Goal: Feedback & Contribution: Contribute content

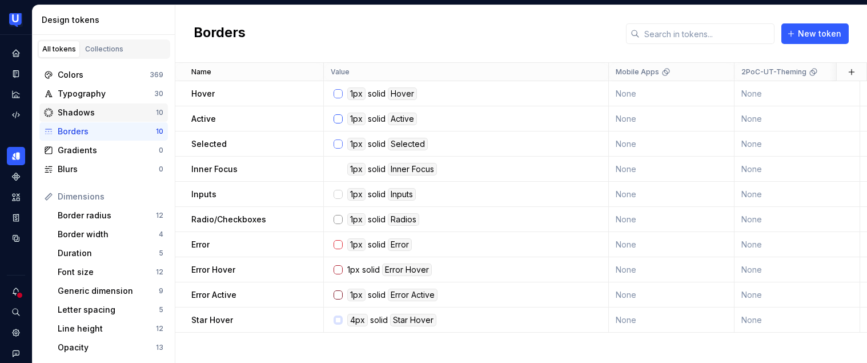
click at [128, 111] on div "Shadows" at bounding box center [107, 112] width 98 height 11
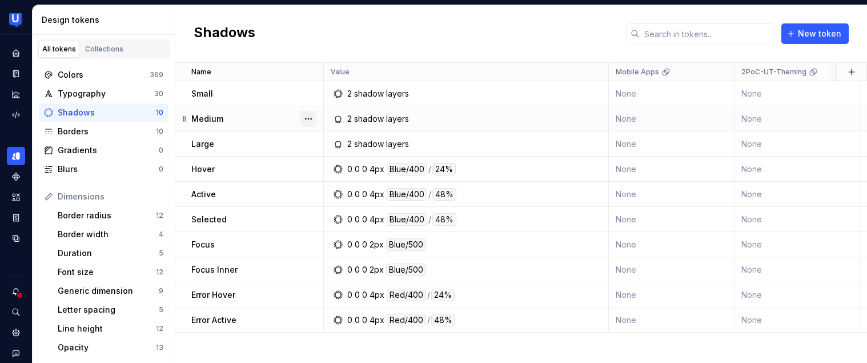
click at [308, 119] on button "button" at bounding box center [308, 119] width 16 height 16
click at [312, 140] on icon at bounding box center [312, 140] width 9 height 9
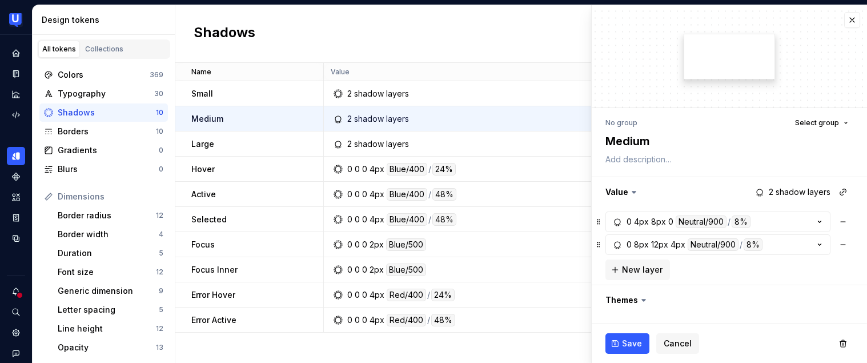
type textarea "*"
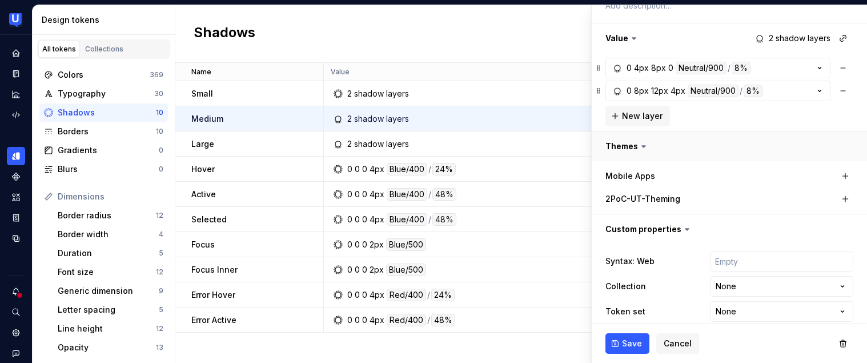
scroll to position [166, 0]
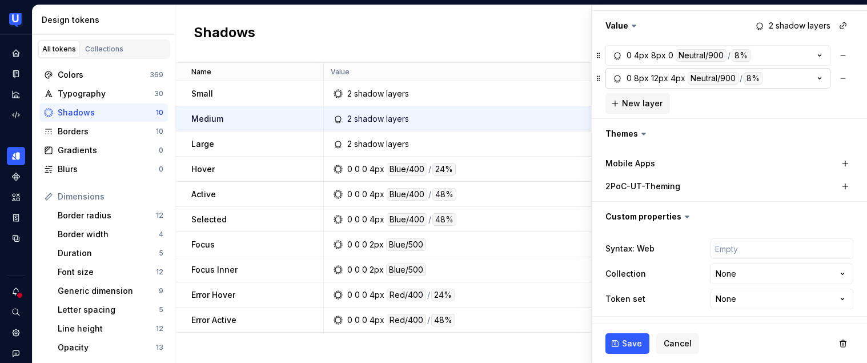
click at [638, 80] on div "8px" at bounding box center [641, 78] width 15 height 13
click at [538, 25] on div "Shadows New token" at bounding box center [521, 34] width 692 height 58
click at [674, 341] on span "Cancel" at bounding box center [678, 342] width 28 height 11
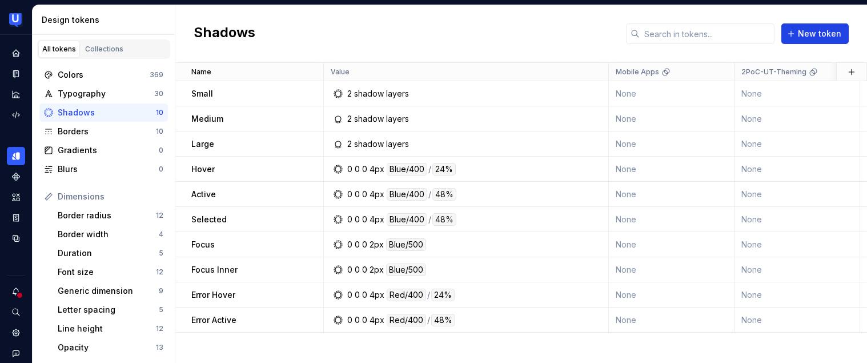
click at [805, 35] on span "New token" at bounding box center [819, 33] width 43 height 11
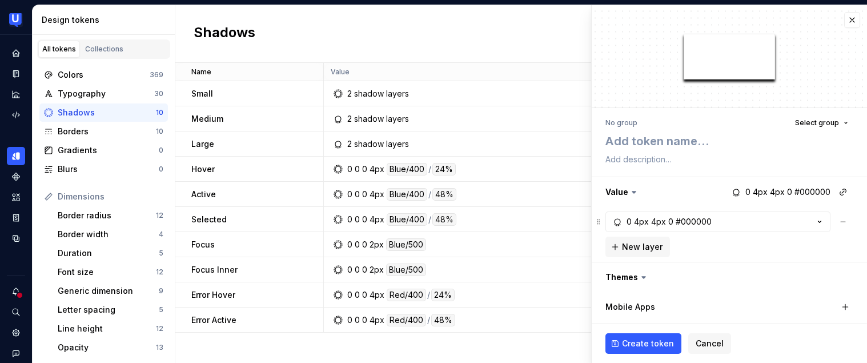
type textarea "*"
type textarea "M"
type textarea "*"
type textarea "Me"
type textarea "*"
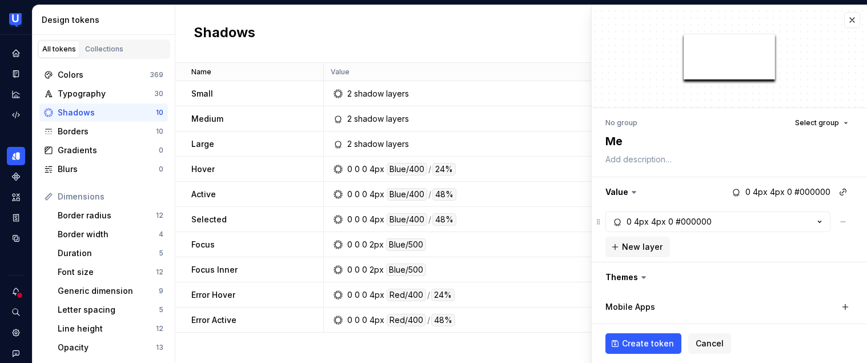
type textarea "Med"
type textarea "*"
type textarea "Medi"
type textarea "*"
type textarea "Mediu"
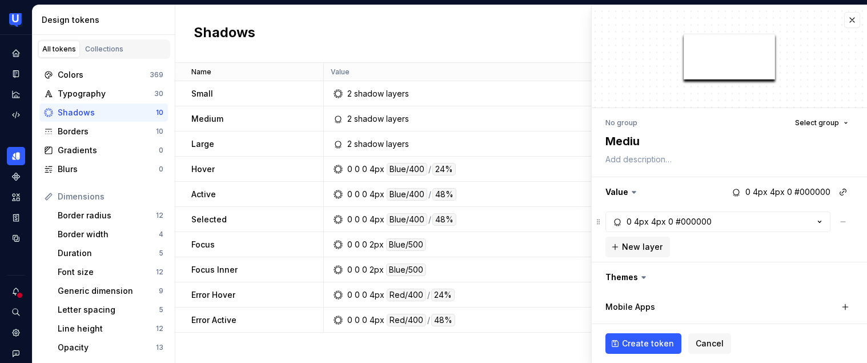
type textarea "*"
type textarea "Medium"
type textarea "*"
type textarea "Medium R"
type textarea "*"
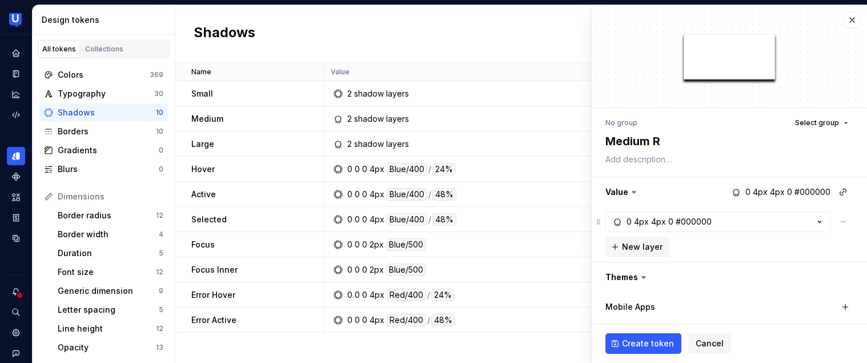
type textarea "Medium"
type textarea "*"
type textarea "Medium r"
type textarea "*"
type textarea "Medium ri"
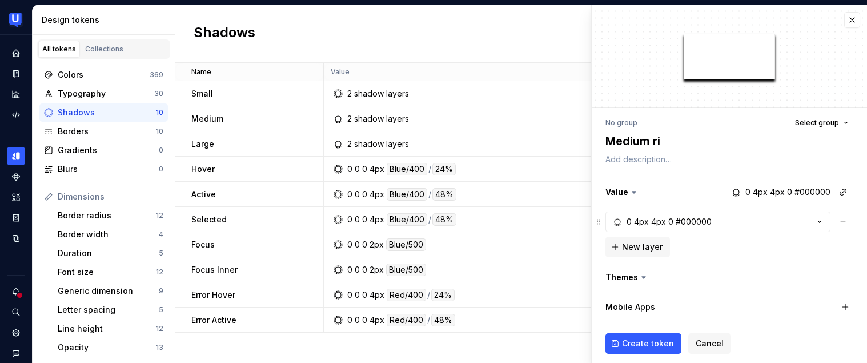
type textarea "*"
type textarea "Medium rig"
type textarea "*"
type textarea "Medium righ"
type textarea "*"
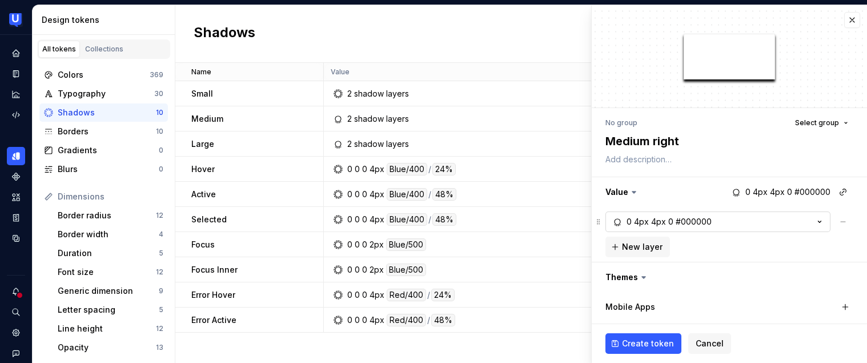
type textarea "Medium right"
click at [719, 219] on button "0 4px 4px 0 #000000" at bounding box center [717, 221] width 225 height 21
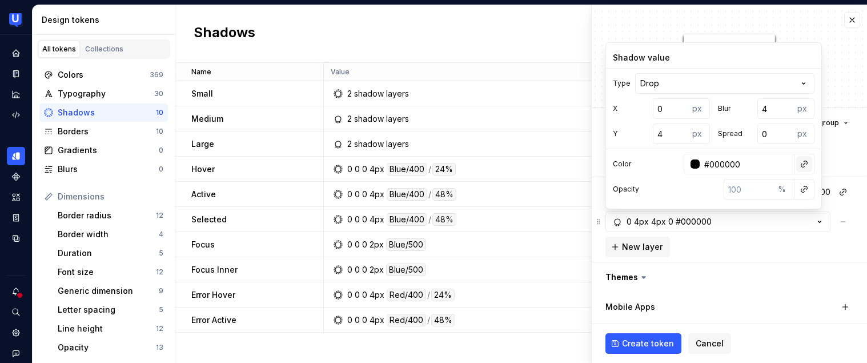
click at [802, 164] on button "button" at bounding box center [804, 164] width 16 height 16
type input "n"
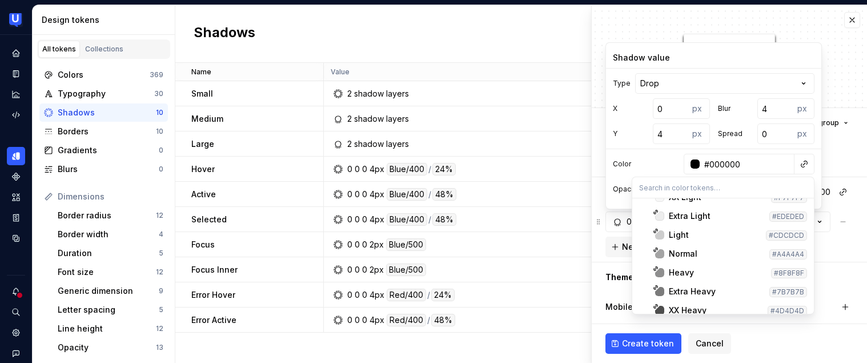
scroll to position [8509, 0]
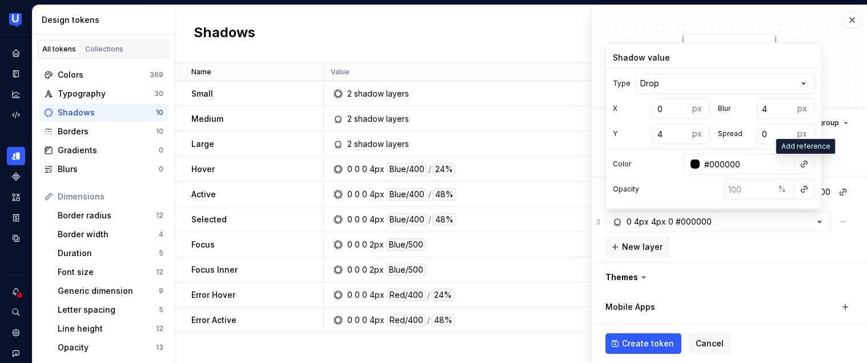
click at [668, 168] on html "UserTesting Design System EP Design system data Design tokens All tokens Collec…" at bounding box center [433, 181] width 867 height 363
click at [803, 169] on button "button" at bounding box center [804, 164] width 16 height 16
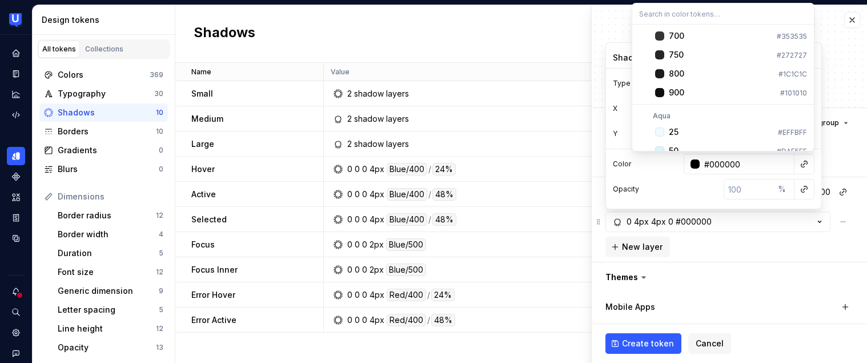
scroll to position [1707, 0]
click at [692, 95] on div "900" at bounding box center [722, 93] width 107 height 11
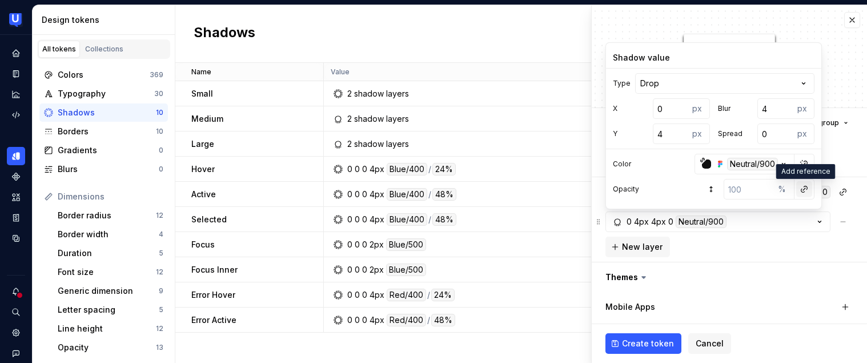
click at [804, 190] on button "button" at bounding box center [804, 189] width 16 height 16
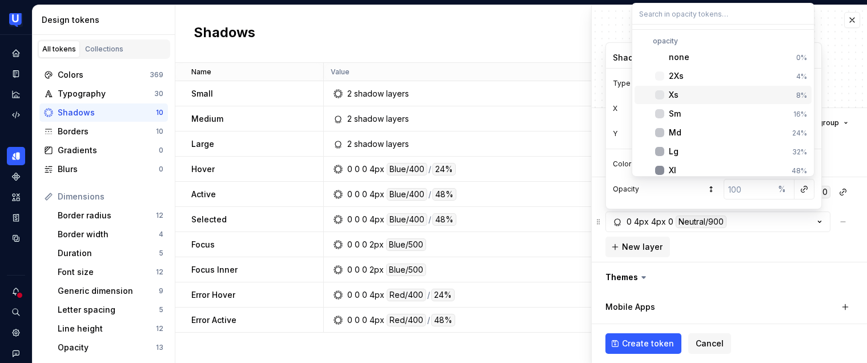
click at [697, 93] on div "Xs" at bounding box center [730, 94] width 123 height 11
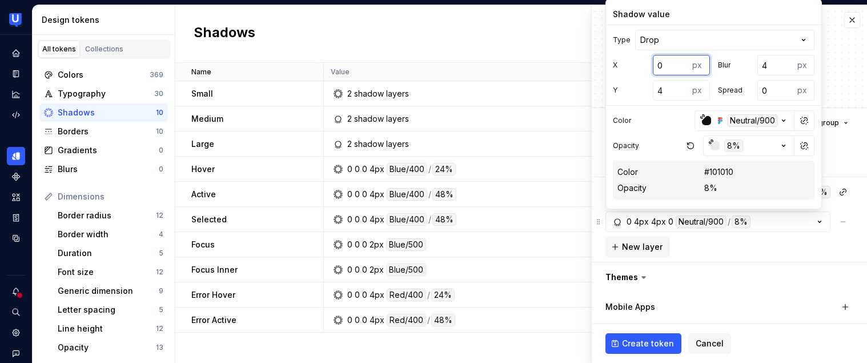
click at [661, 66] on input "0" at bounding box center [671, 65] width 37 height 21
type textarea "*"
type input "6"
type textarea "*"
type input "4"
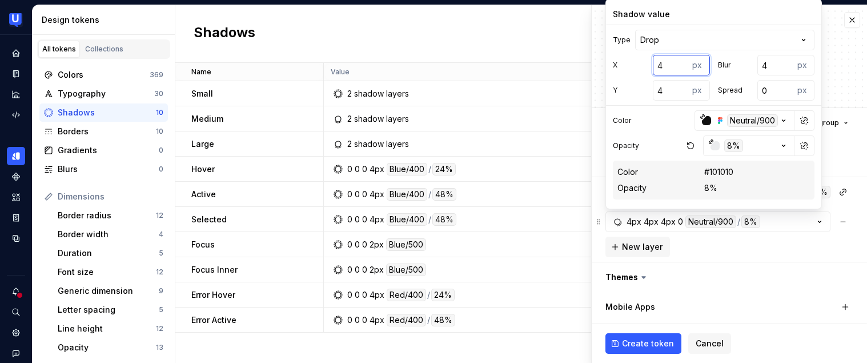
drag, startPoint x: 665, startPoint y: 62, endPoint x: 657, endPoint y: 62, distance: 8.0
click at [657, 62] on input "4" at bounding box center [671, 65] width 37 height 21
type textarea "*"
type input "8"
drag, startPoint x: 769, startPoint y: 69, endPoint x: 753, endPoint y: 63, distance: 16.4
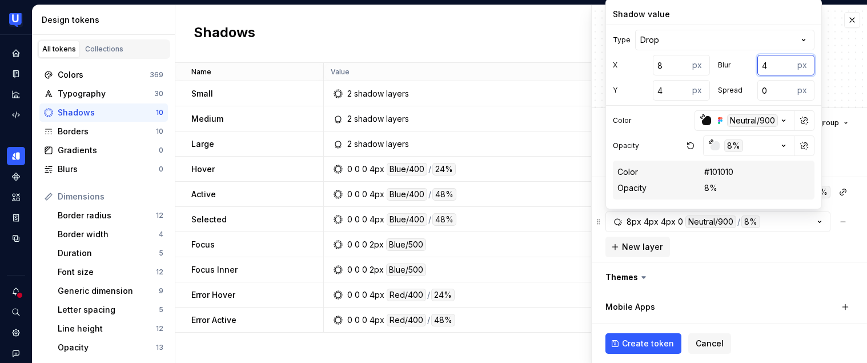
click at [753, 63] on div "Blur 4 px" at bounding box center [766, 65] width 97 height 21
drag, startPoint x: 770, startPoint y: 65, endPoint x: 757, endPoint y: 61, distance: 13.9
click at [757, 61] on input "4" at bounding box center [775, 65] width 37 height 21
type textarea "*"
type input "1"
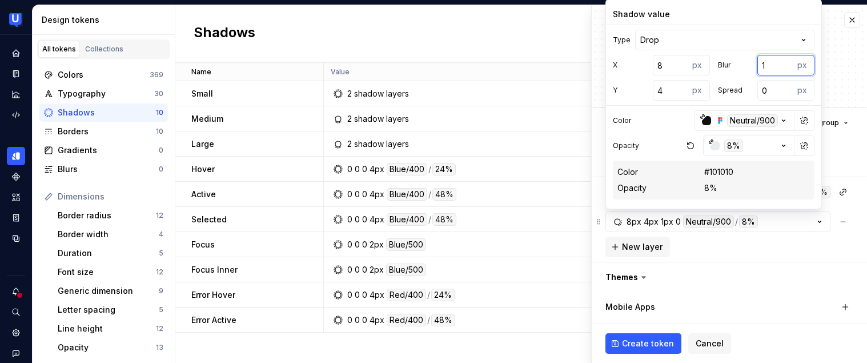
type textarea "*"
type input "12"
drag, startPoint x: 768, startPoint y: 87, endPoint x: 762, endPoint y: 87, distance: 6.3
click at [762, 87] on input "0" at bounding box center [775, 90] width 37 height 21
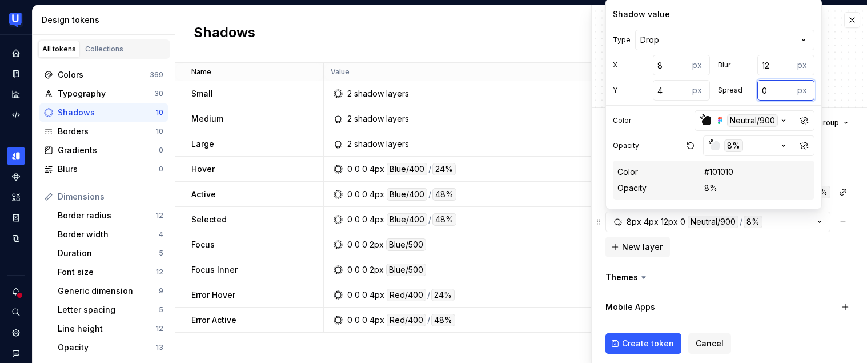
type textarea "*"
type input "4"
drag, startPoint x: 666, startPoint y: 89, endPoint x: 659, endPoint y: 89, distance: 7.4
click at [659, 89] on input "4" at bounding box center [671, 90] width 37 height 21
type input "04"
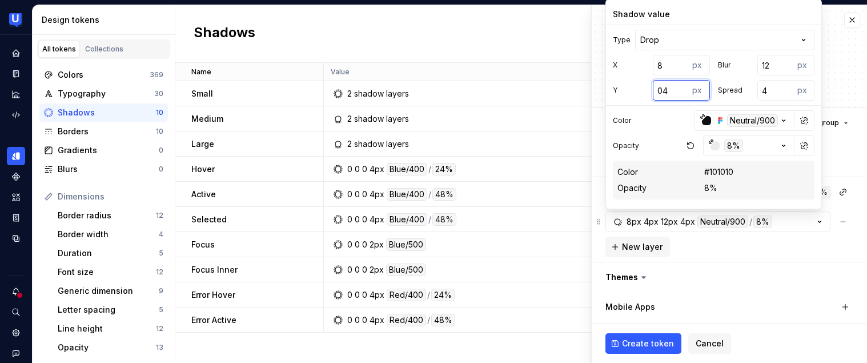
type textarea "*"
type input "0"
click at [702, 250] on div "8px 0 12px 4px Neutral/900 / 8% New layer" at bounding box center [729, 234] width 248 height 46
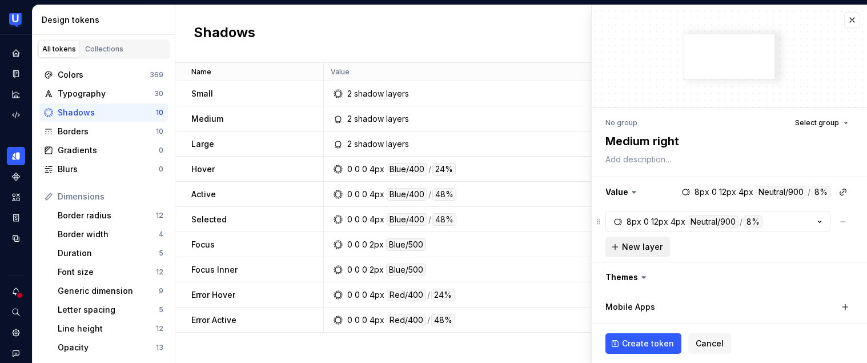
click at [643, 246] on span "New layer" at bounding box center [642, 246] width 41 height 11
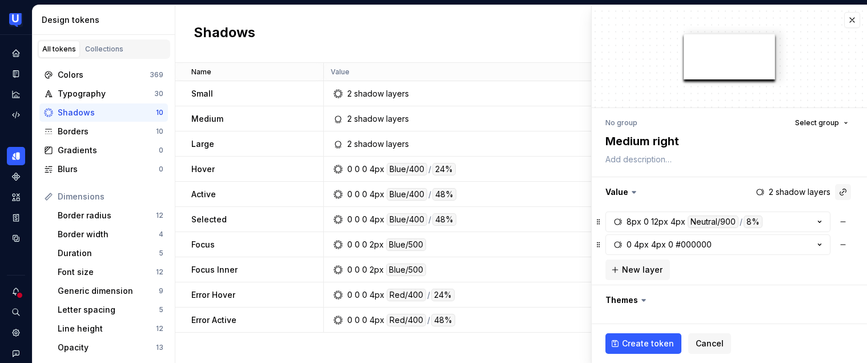
click at [835, 190] on button "button" at bounding box center [843, 192] width 16 height 16
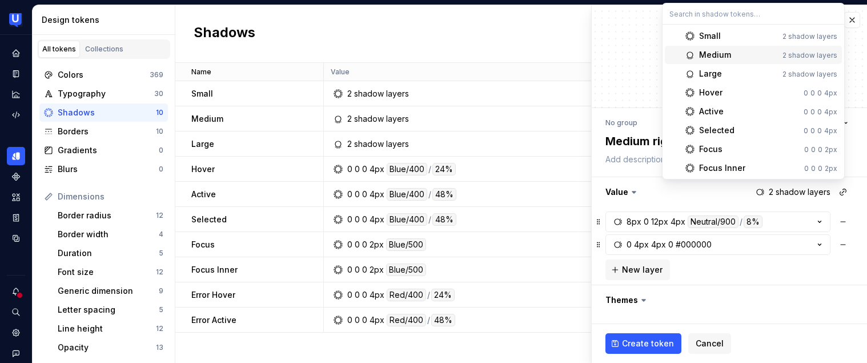
click at [725, 53] on div "Medium" at bounding box center [715, 54] width 32 height 11
type textarea "*"
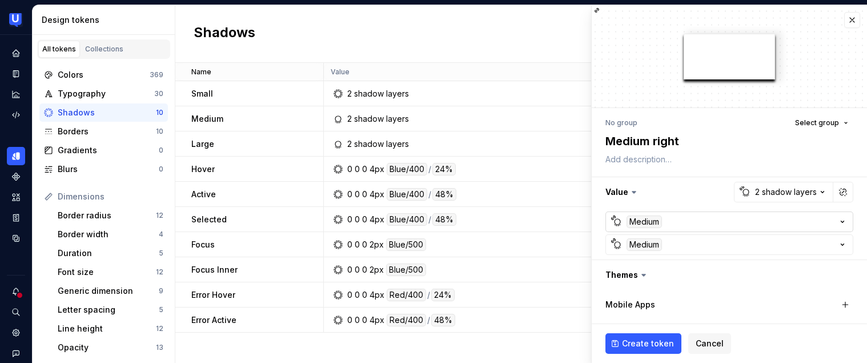
click at [650, 222] on div "Medium" at bounding box center [643, 221] width 35 height 13
click at [669, 199] on button "button" at bounding box center [729, 192] width 275 height 30
type textarea "*"
type textarea "Medium righ"
type textarea "*"
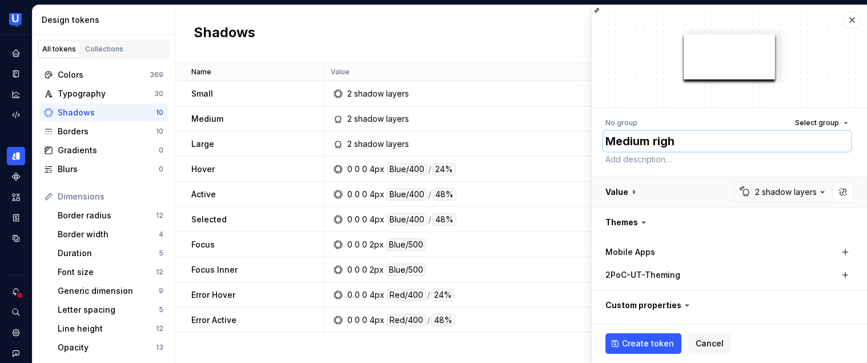
type textarea "Medium rig"
type textarea "*"
type textarea "Medium rigt"
click at [840, 192] on button "button" at bounding box center [843, 192] width 16 height 16
click at [837, 192] on button "button" at bounding box center [843, 192] width 16 height 16
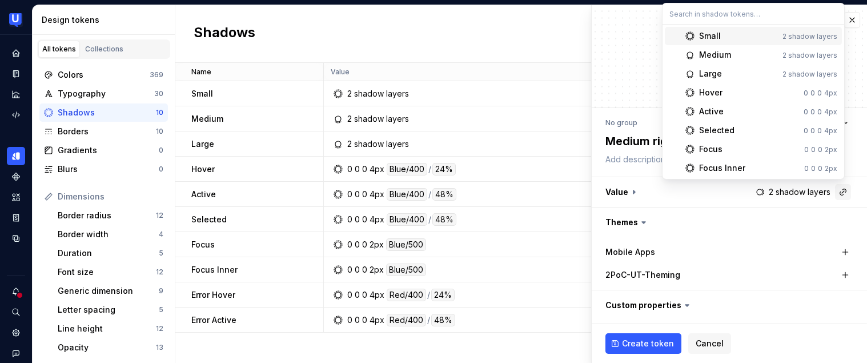
click at [837, 192] on html "UserTesting Design System EP Design system data Design tokens All tokens Collec…" at bounding box center [433, 181] width 867 height 363
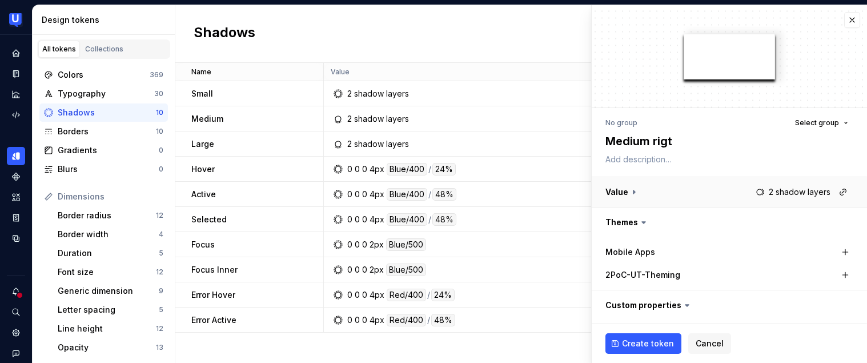
click at [709, 195] on button "button" at bounding box center [729, 192] width 275 height 30
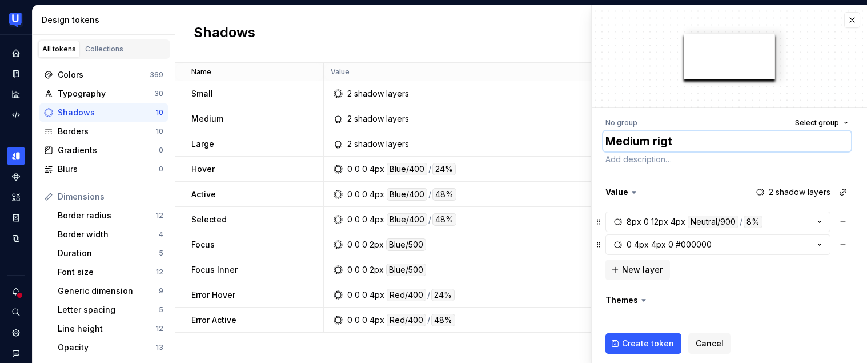
click at [672, 143] on textarea "Medium rigt" at bounding box center [727, 141] width 248 height 21
click at [673, 145] on textarea "Medium rigt" at bounding box center [727, 141] width 248 height 21
type textarea "*"
type textarea "Medium rig"
type textarea "*"
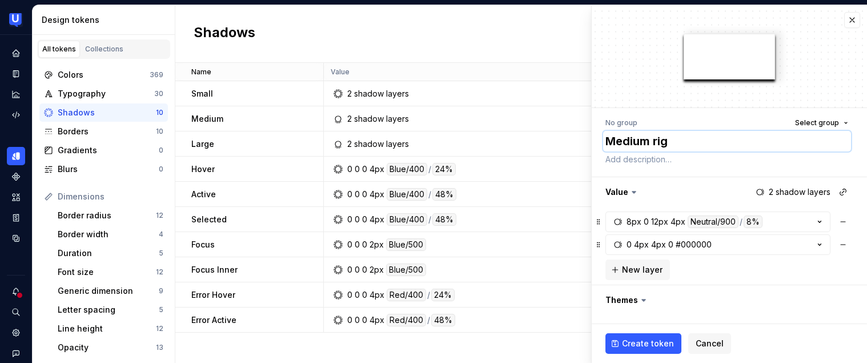
type textarea "Medium righ"
type textarea "*"
type textarea "Medium right"
click at [657, 144] on textarea "Medium right" at bounding box center [727, 141] width 248 height 21
type textarea "*"
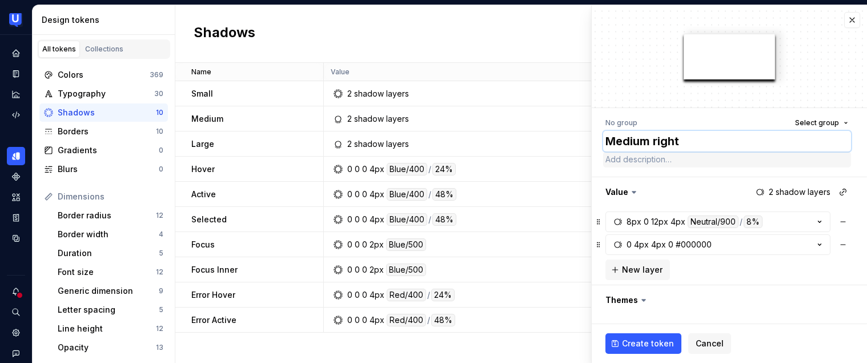
type textarea "Medium ight"
type textarea "*"
type textarea "Medium Right"
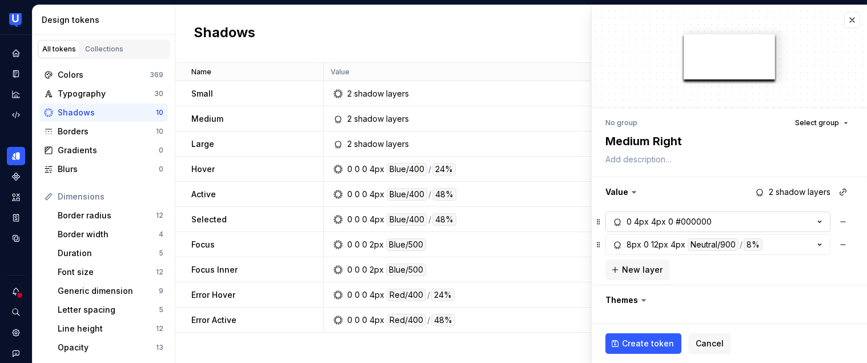
click at [707, 219] on div "#000000" at bounding box center [694, 221] width 36 height 11
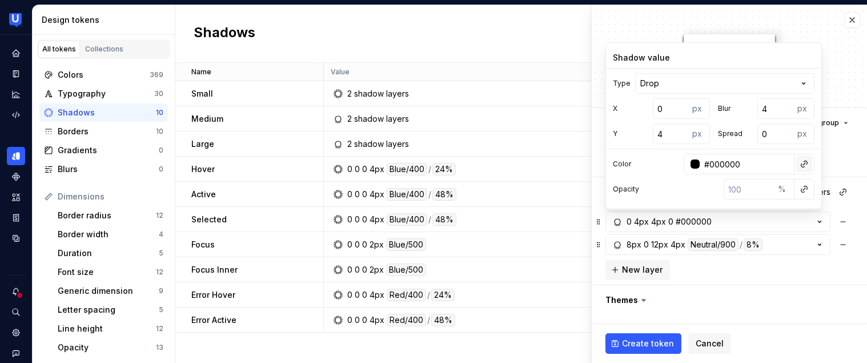
click at [801, 166] on button "button" at bounding box center [804, 164] width 16 height 16
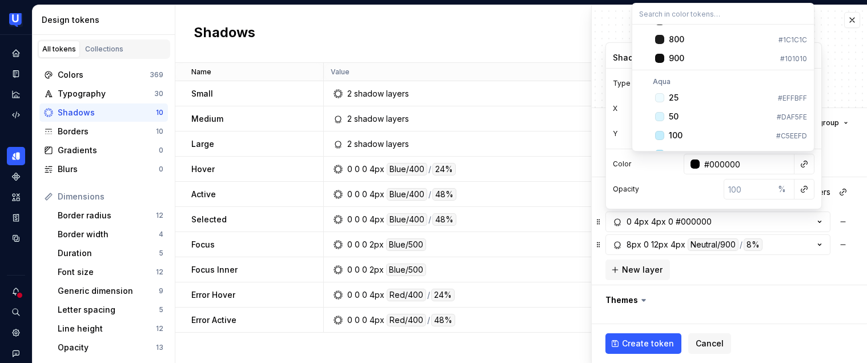
scroll to position [1736, 0]
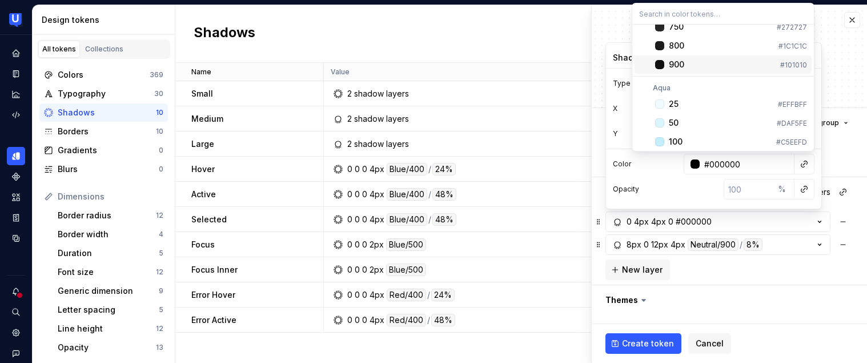
click at [697, 68] on div "900" at bounding box center [722, 64] width 107 height 11
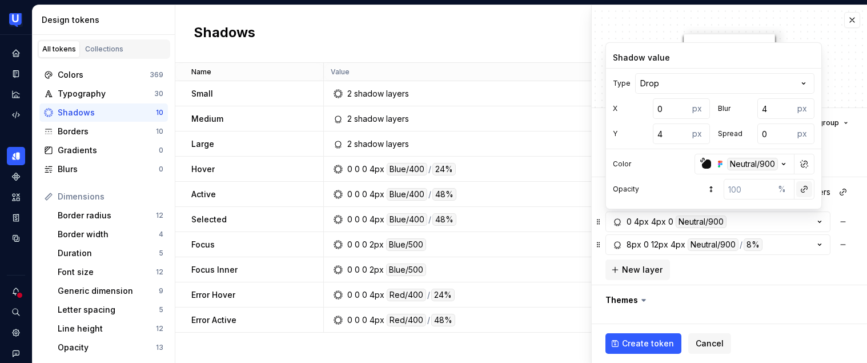
click at [803, 190] on button "button" at bounding box center [804, 189] width 16 height 16
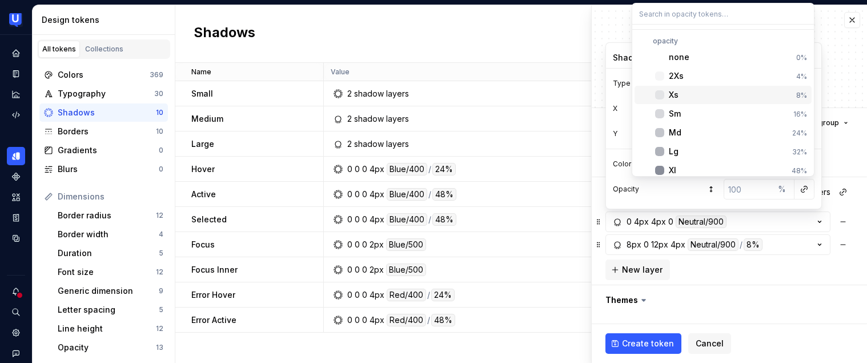
click at [721, 98] on div "Xs" at bounding box center [730, 94] width 123 height 11
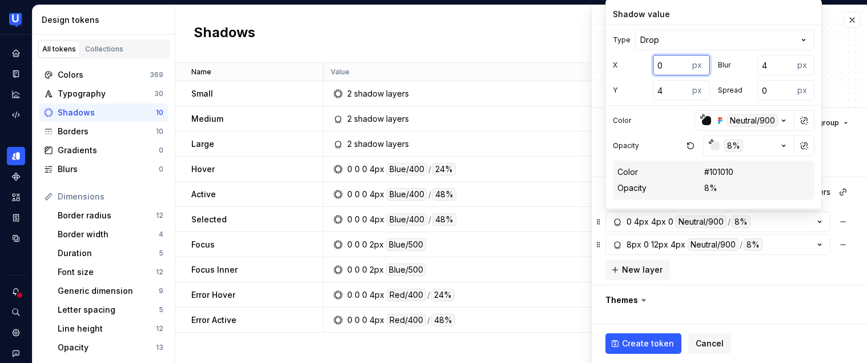
click at [660, 67] on input "0" at bounding box center [671, 65] width 37 height 21
type textarea "*"
type input "4"
drag, startPoint x: 665, startPoint y: 90, endPoint x: 658, endPoint y: 88, distance: 7.8
click at [658, 88] on input "4" at bounding box center [671, 90] width 37 height 21
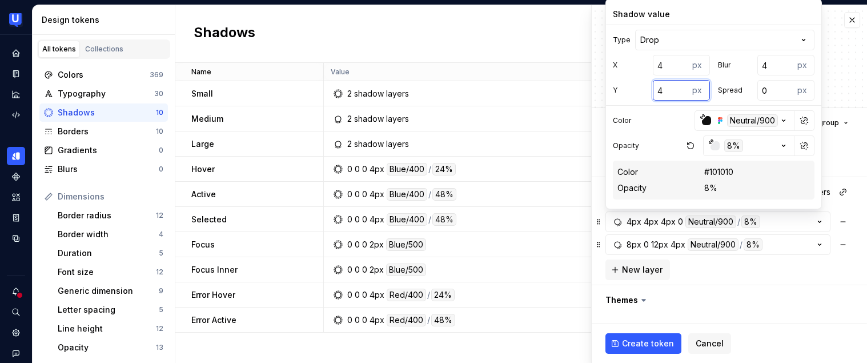
type input "04"
click at [666, 87] on input "04" at bounding box center [671, 90] width 37 height 21
type textarea "*"
type input "0"
type textarea "*"
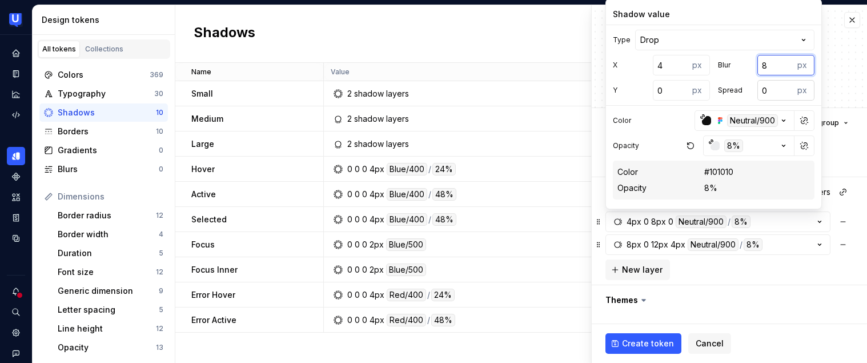
type input "8"
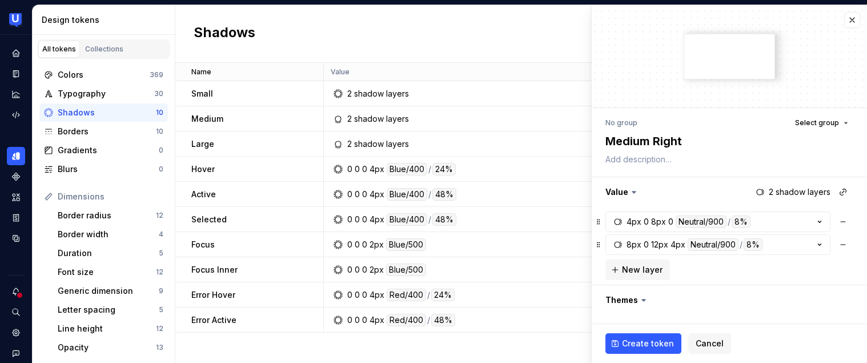
click at [840, 99] on div at bounding box center [729, 56] width 275 height 102
click at [641, 343] on span "Create token" at bounding box center [648, 342] width 52 height 11
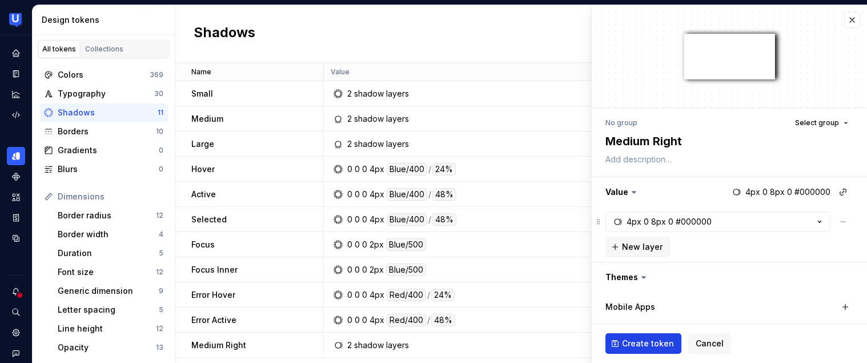
type textarea "*"
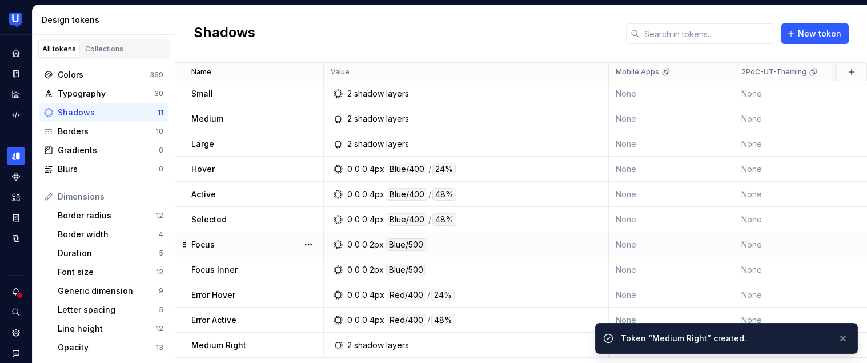
scroll to position [1, 0]
click at [845, 341] on button "button" at bounding box center [842, 338] width 15 height 16
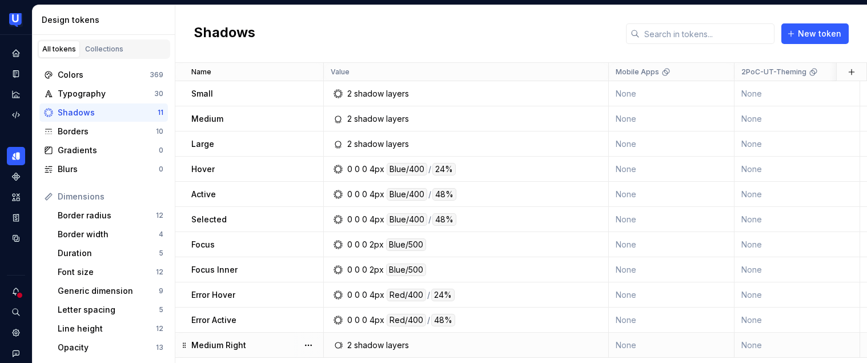
click at [458, 340] on div "2 shadow layers" at bounding box center [469, 344] width 276 height 11
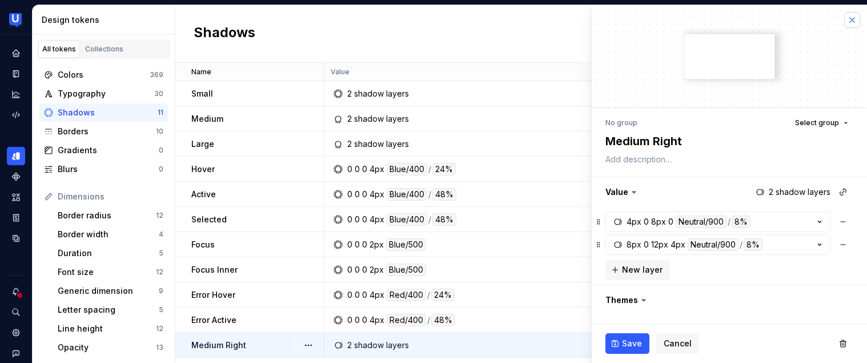
click at [845, 27] on button "button" at bounding box center [852, 20] width 16 height 16
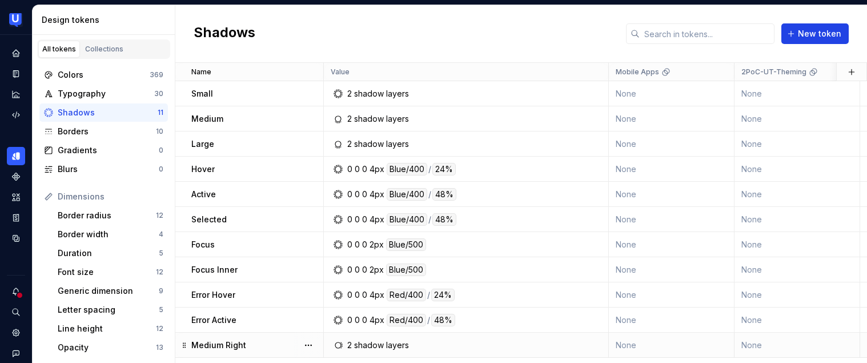
click at [839, 31] on span "New token" at bounding box center [819, 33] width 43 height 11
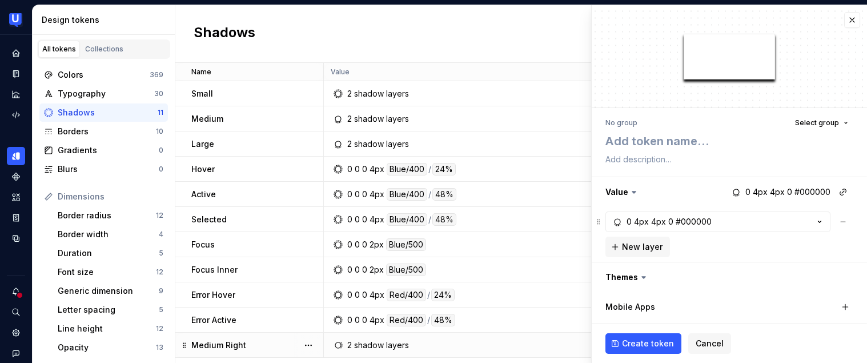
type textarea "*"
type textarea "M"
type textarea "*"
type textarea "Me"
type textarea "*"
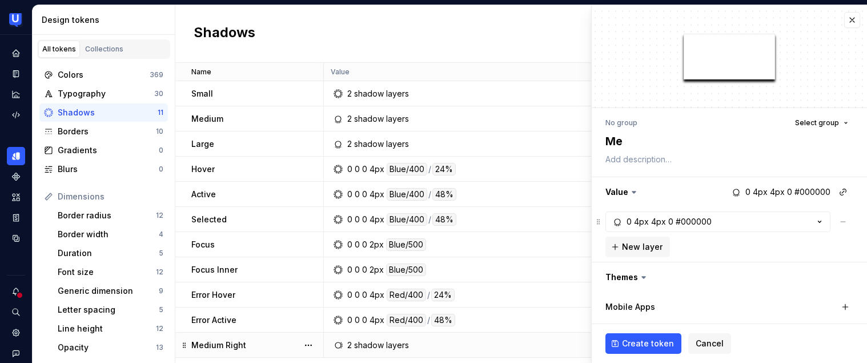
type textarea "Med"
type textarea "*"
type textarea "Medi"
type textarea "*"
type textarea "Mediu"
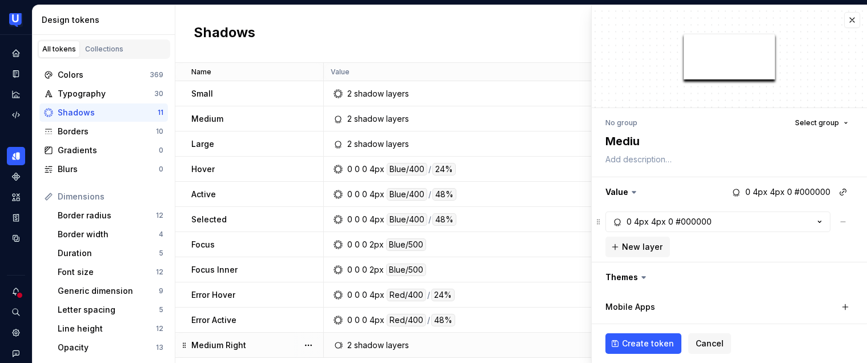
type textarea "*"
type textarea "Medium"
type textarea "*"
type textarea "Medium"
type textarea "*"
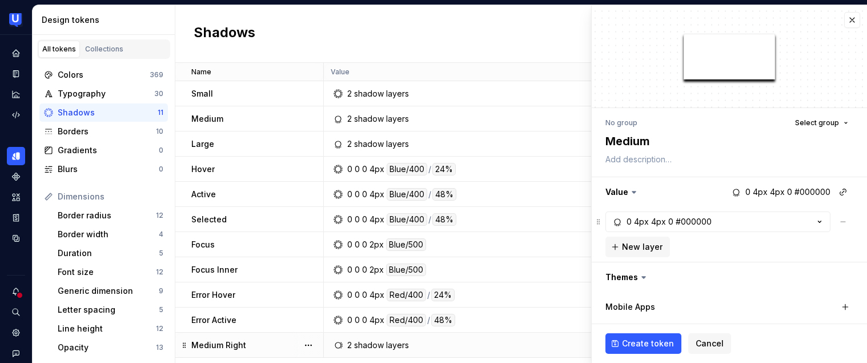
type textarea "Medium L"
type textarea "*"
type textarea "Medium Le"
type textarea "*"
type textarea "Medium Lef"
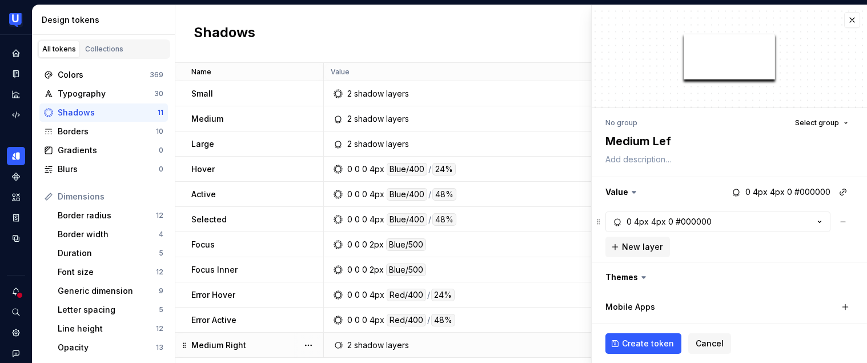
type textarea "*"
type textarea "Medium Left"
click at [673, 161] on textarea at bounding box center [727, 159] width 248 height 16
click at [710, 222] on button "0 4px 4px 0 #000000" at bounding box center [717, 221] width 225 height 21
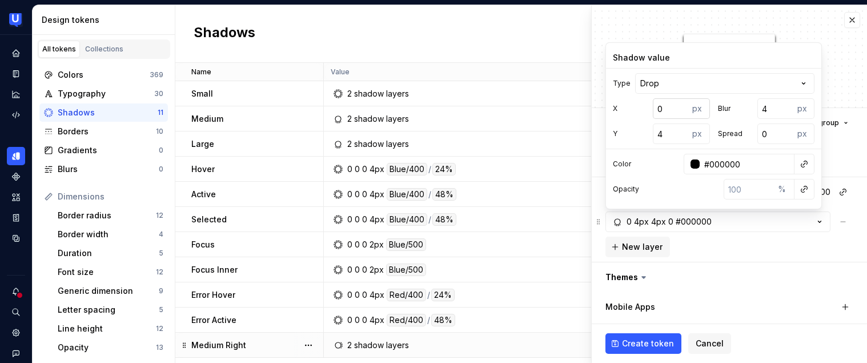
click at [670, 111] on input "0" at bounding box center [671, 108] width 37 height 21
type textarea "*"
type input "-4"
click at [667, 132] on input "4" at bounding box center [671, 133] width 37 height 21
type textarea "*"
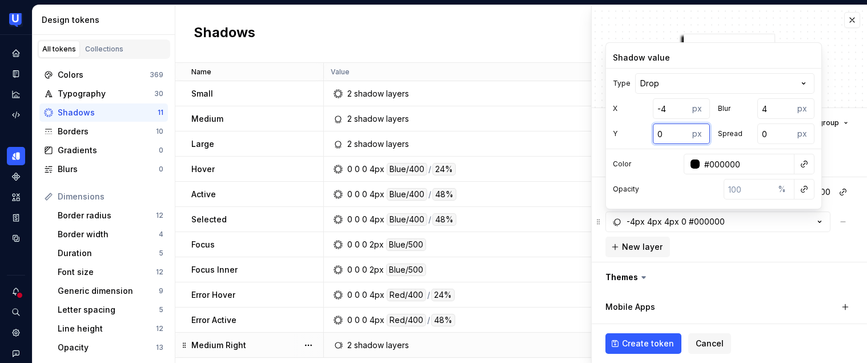
type input "0"
click at [769, 107] on input "4" at bounding box center [775, 108] width 37 height 21
type textarea "*"
type input "8"
click at [810, 164] on button "button" at bounding box center [804, 164] width 16 height 16
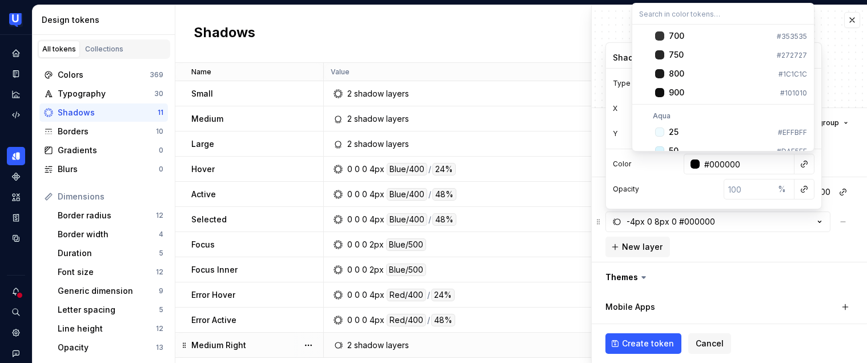
scroll to position [1710, 0]
click at [695, 95] on div "900" at bounding box center [722, 91] width 107 height 11
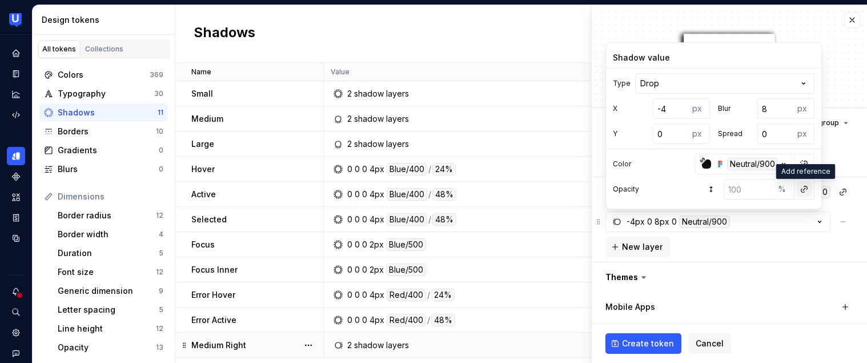
click at [802, 186] on button "button" at bounding box center [804, 189] width 16 height 16
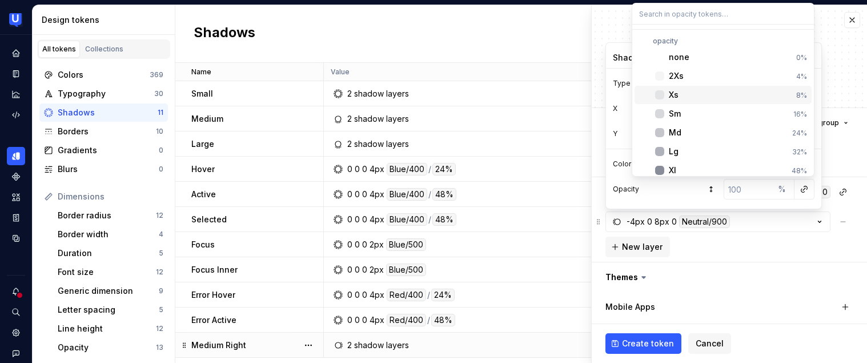
click at [687, 98] on div "Xs" at bounding box center [730, 94] width 123 height 11
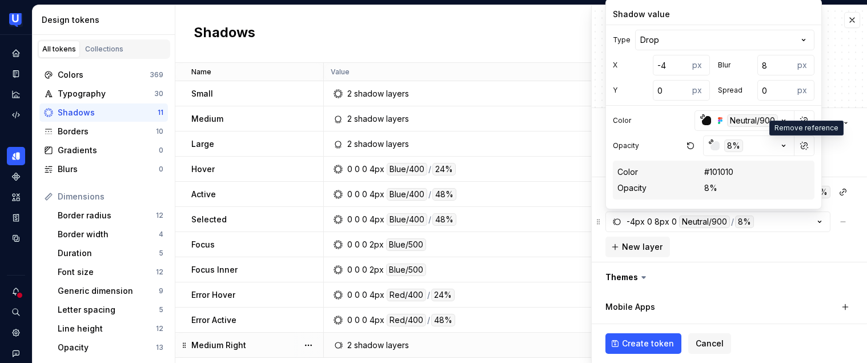
click at [806, 239] on div "-4px 0 8px 0 Neutral/900 / 8% New layer" at bounding box center [729, 234] width 248 height 46
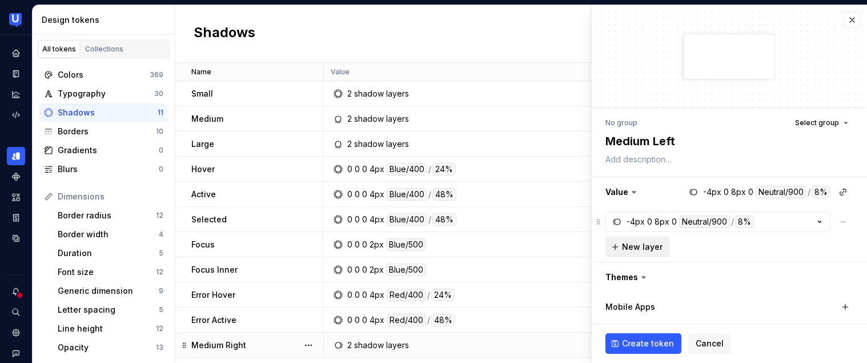
click at [629, 243] on span "New layer" at bounding box center [642, 246] width 41 height 11
type textarea "*"
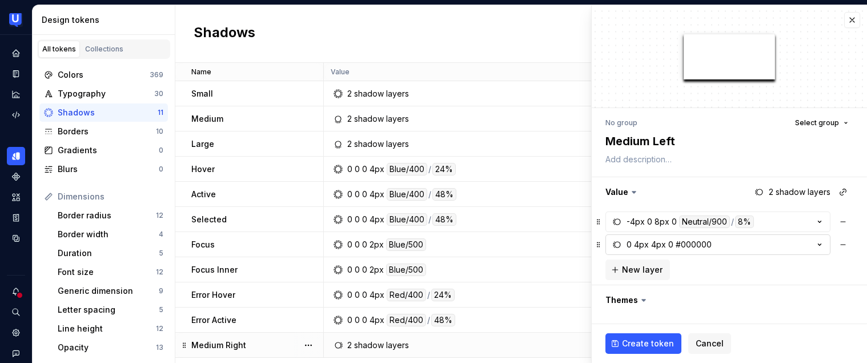
click at [690, 240] on div "#000000" at bounding box center [694, 244] width 36 height 11
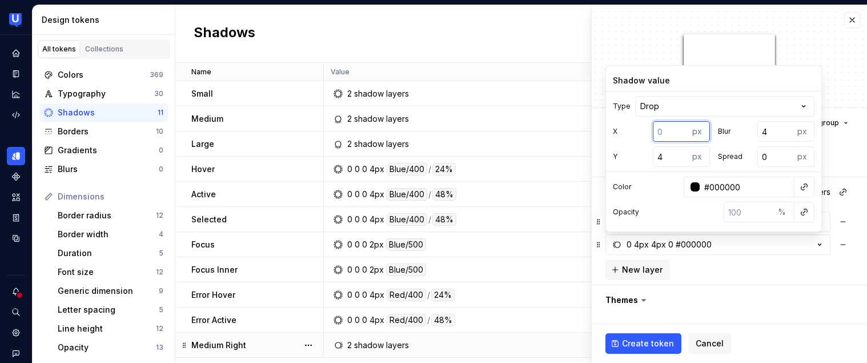
type textarea "*"
type input "-8"
drag, startPoint x: 771, startPoint y: 132, endPoint x: 755, endPoint y: 126, distance: 17.2
click at [755, 126] on div "Blur 4 px" at bounding box center [766, 131] width 97 height 21
type textarea "*"
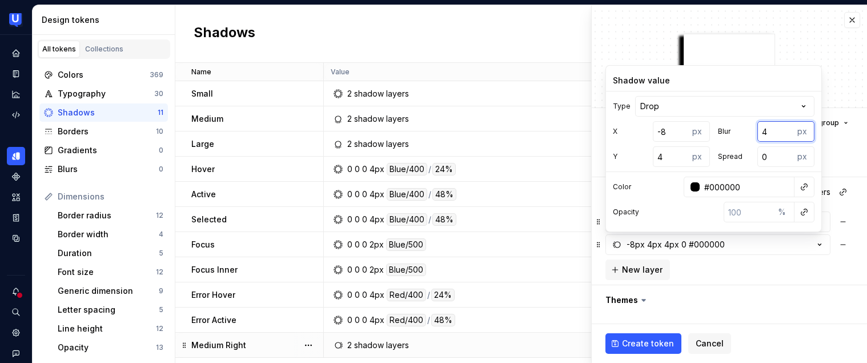
type input "14"
type textarea "*"
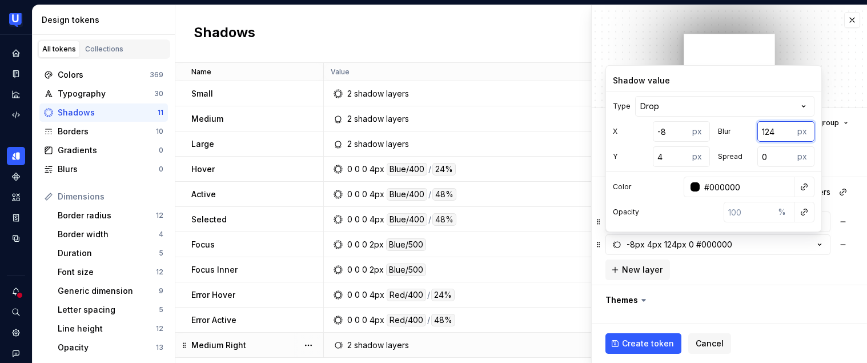
type input "124"
click at [774, 130] on input "124" at bounding box center [775, 131] width 37 height 21
type textarea "*"
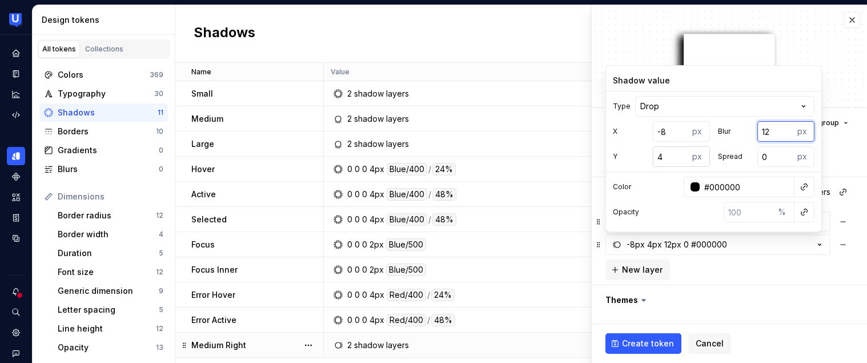
type input "12"
type textarea "*"
type input "3"
type textarea "*"
type input "4"
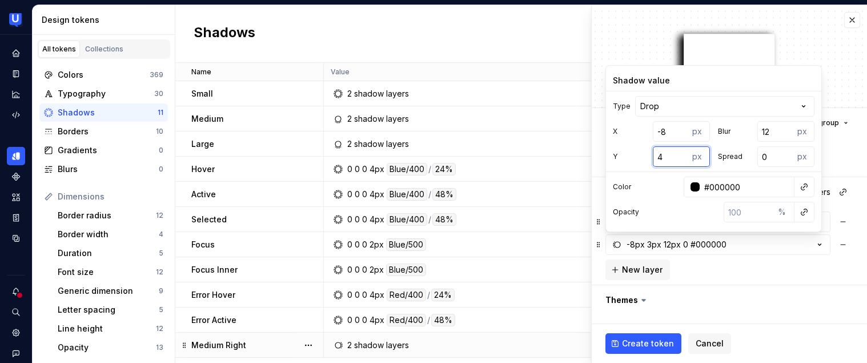
drag, startPoint x: 677, startPoint y: 156, endPoint x: 665, endPoint y: 153, distance: 12.5
click at [665, 153] on input "4" at bounding box center [671, 156] width 37 height 21
click at [661, 154] on input "4" at bounding box center [671, 156] width 37 height 21
type textarea "*"
type input "0"
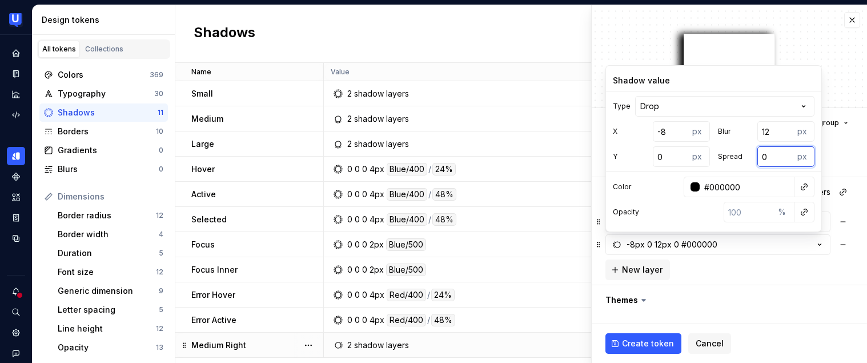
drag, startPoint x: 770, startPoint y: 156, endPoint x: 757, endPoint y: 156, distance: 13.7
click at [757, 156] on input "0" at bounding box center [775, 156] width 37 height 21
click at [767, 155] on input "0" at bounding box center [775, 156] width 37 height 21
type textarea "*"
type input "4"
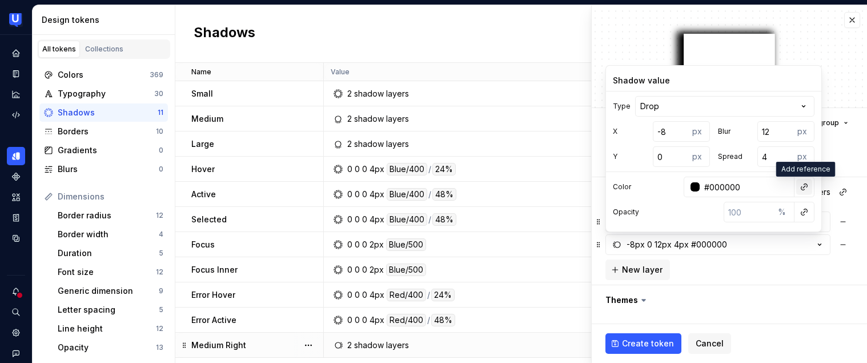
click at [803, 186] on button "button" at bounding box center [804, 187] width 16 height 16
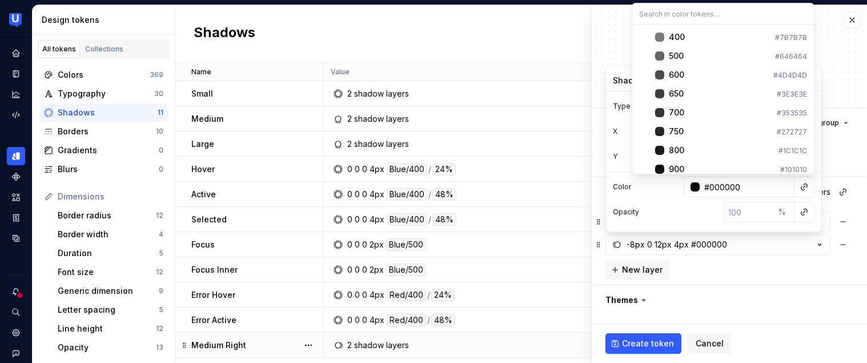
scroll to position [1696, 0]
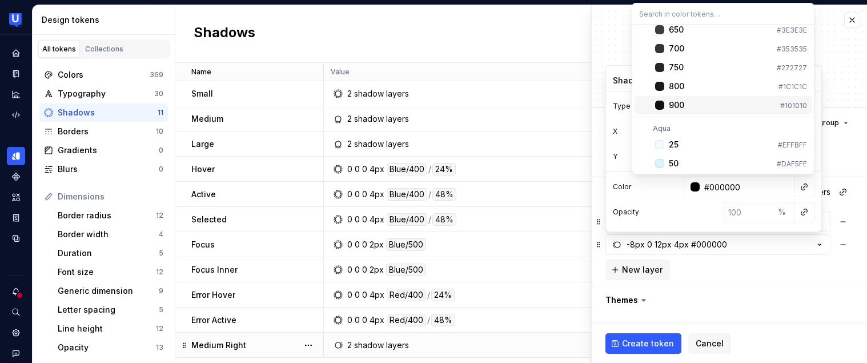
click at [703, 107] on div "900" at bounding box center [722, 104] width 107 height 11
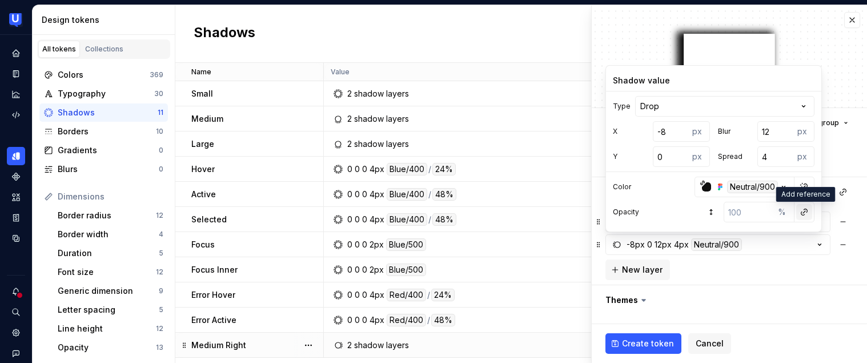
click at [802, 208] on button "button" at bounding box center [804, 212] width 16 height 16
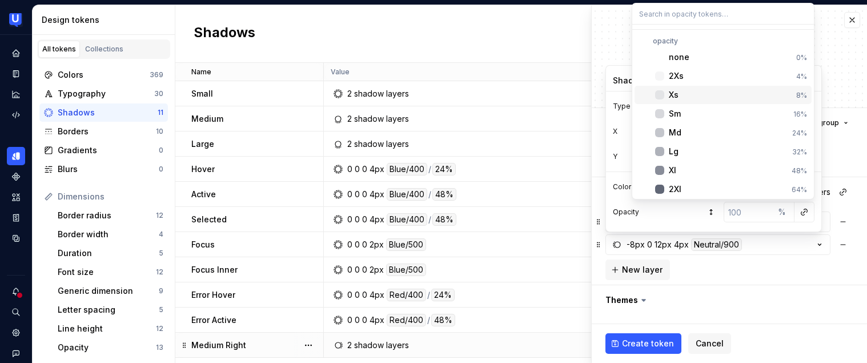
click at [684, 98] on div "Xs" at bounding box center [730, 94] width 123 height 11
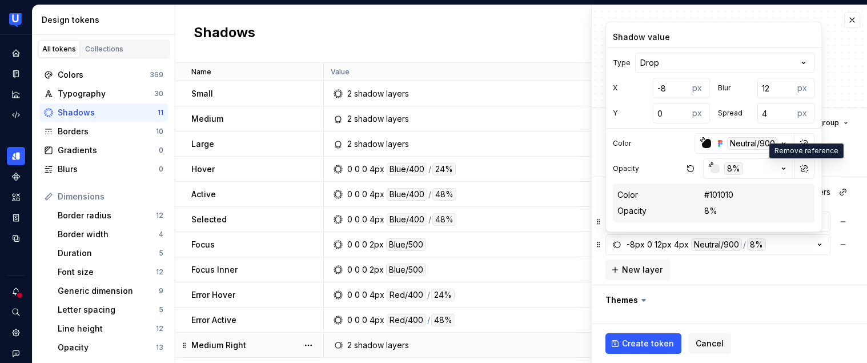
click at [857, 167] on div "**********" at bounding box center [729, 298] width 275 height 381
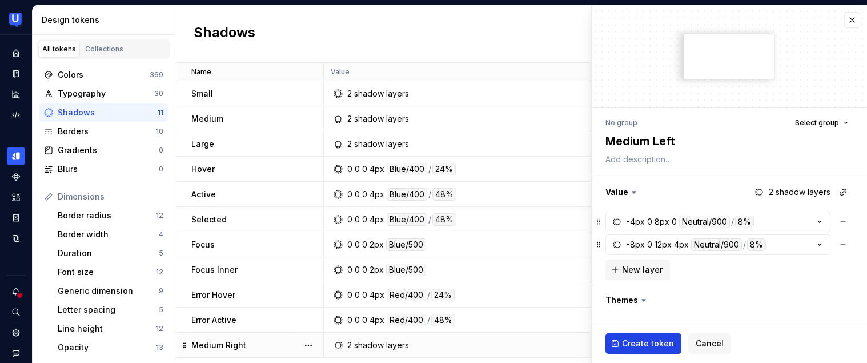
click at [643, 341] on span "Create token" at bounding box center [648, 342] width 52 height 11
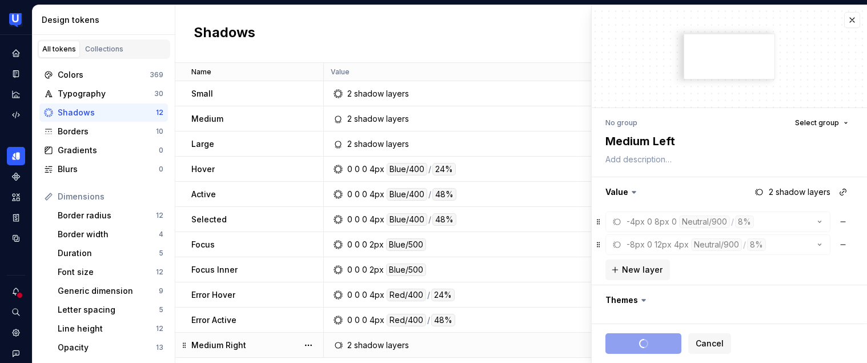
type textarea "*"
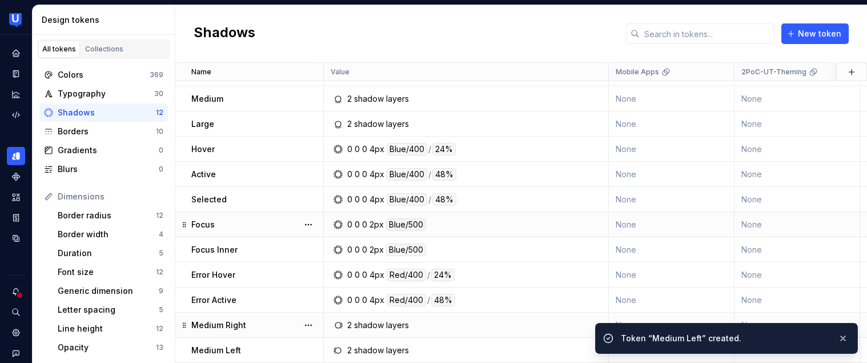
scroll to position [26, 0]
